Goal: Find specific page/section: Find specific page/section

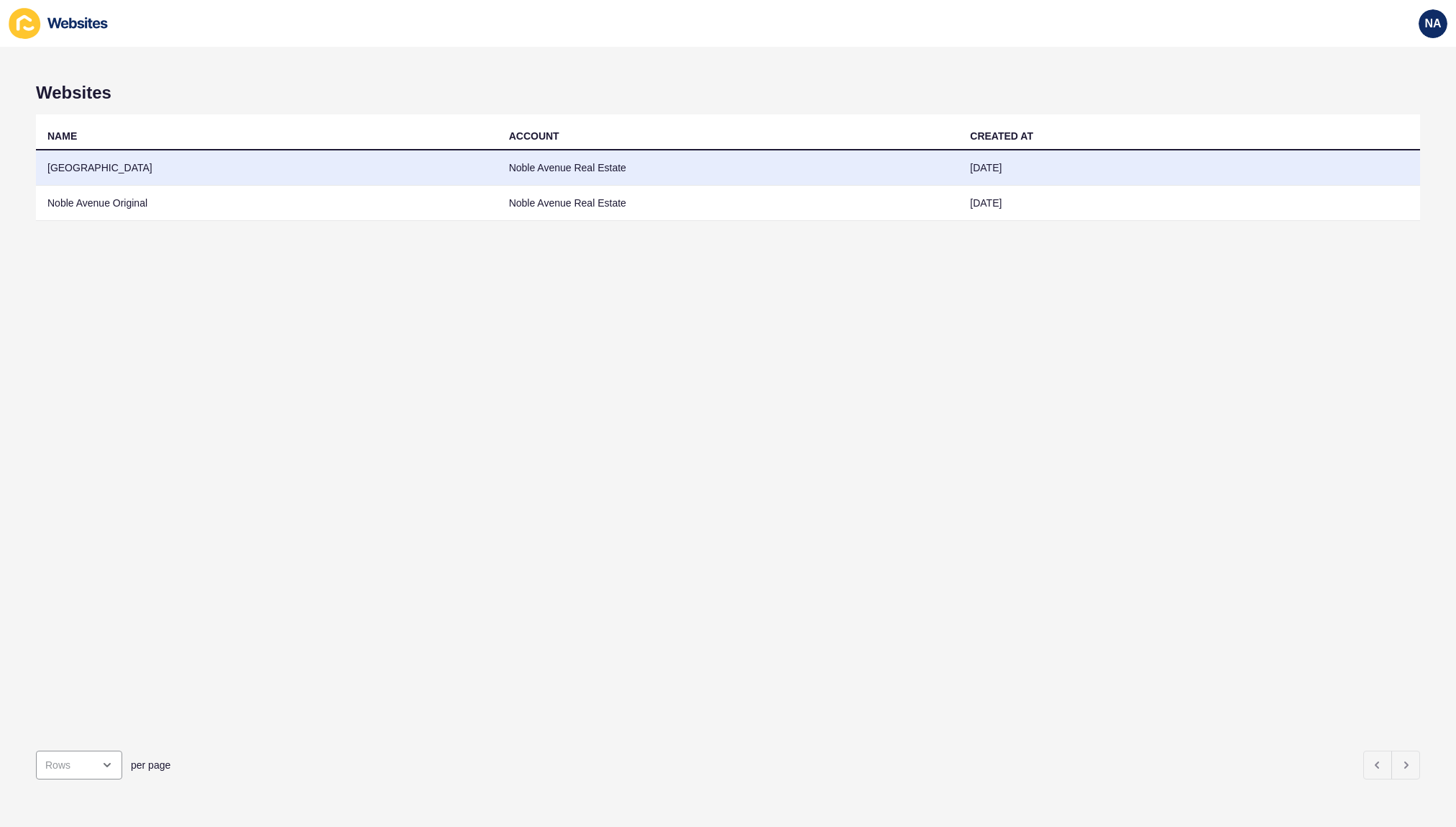
click at [78, 165] on td "[GEOGRAPHIC_DATA]" at bounding box center [266, 168] width 462 height 35
click at [109, 168] on td "[GEOGRAPHIC_DATA]" at bounding box center [266, 168] width 462 height 35
